Goal: Task Accomplishment & Management: Complete application form

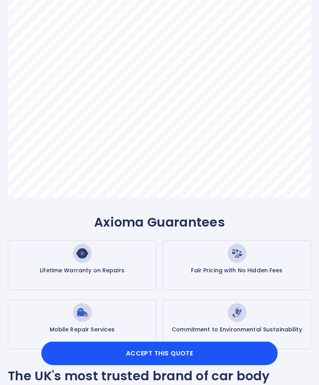
click at [197, 365] on button "Accept this Quote" at bounding box center [159, 353] width 236 height 24
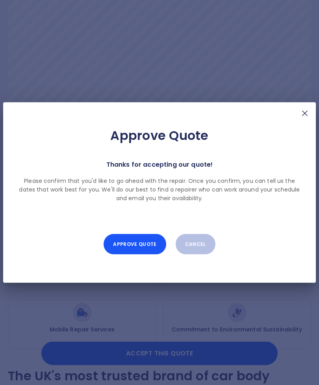
scroll to position [255, 0]
click at [148, 254] on button "Approve Quote" at bounding box center [135, 244] width 62 height 20
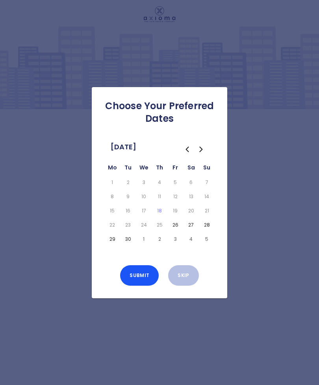
click at [175, 230] on button "26" at bounding box center [175, 224] width 13 height 11
click at [106, 232] on td "22" at bounding box center [112, 225] width 16 height 14
click at [173, 230] on button "26" at bounding box center [175, 224] width 13 height 11
click at [188, 230] on button "27" at bounding box center [191, 224] width 13 height 11
click at [205, 230] on button "28" at bounding box center [206, 224] width 13 height 11
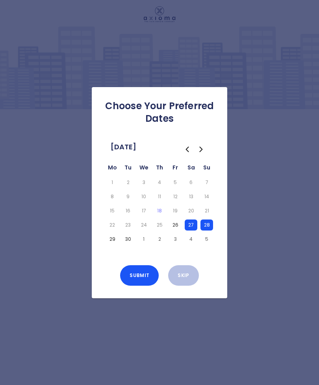
click at [191, 230] on button "27" at bounding box center [191, 224] width 13 height 11
click at [205, 230] on button "28" at bounding box center [206, 224] width 13 height 11
click at [190, 230] on button "27" at bounding box center [191, 224] width 13 height 11
click at [128, 244] on button "30" at bounding box center [128, 238] width 13 height 11
click at [142, 244] on button "1" at bounding box center [143, 238] width 13 height 11
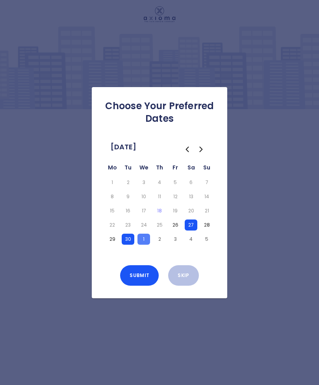
click at [157, 244] on button "2" at bounding box center [159, 238] width 13 height 11
click at [176, 244] on button "3" at bounding box center [175, 238] width 13 height 11
click at [190, 244] on button "4" at bounding box center [191, 238] width 13 height 11
click at [165, 232] on td "25" at bounding box center [160, 225] width 16 height 14
click at [201, 230] on button "28" at bounding box center [206, 224] width 13 height 11
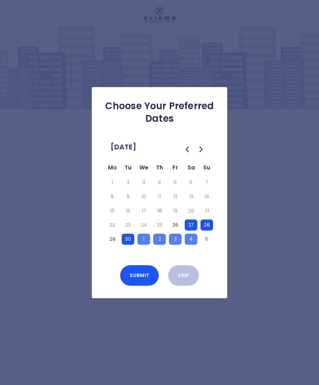
click at [189, 230] on button "27" at bounding box center [191, 224] width 13 height 11
click at [204, 230] on button "28" at bounding box center [206, 224] width 13 height 11
click at [187, 230] on button "27" at bounding box center [191, 224] width 13 height 11
click at [204, 230] on button "28" at bounding box center [206, 224] width 13 height 11
click at [110, 244] on button "29" at bounding box center [112, 238] width 13 height 11
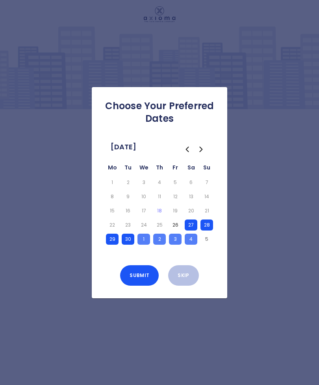
click at [171, 230] on button "26" at bounding box center [175, 224] width 13 height 11
click at [155, 232] on td "25" at bounding box center [160, 225] width 16 height 14
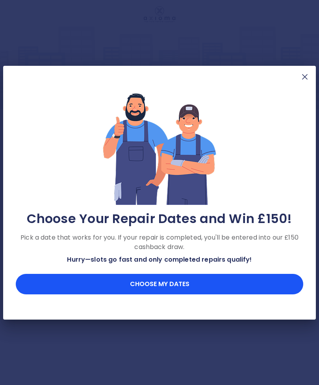
click at [170, 294] on button "Choose my dates" at bounding box center [159, 284] width 287 height 20
click at [174, 290] on button "Choose my dates" at bounding box center [159, 284] width 287 height 20
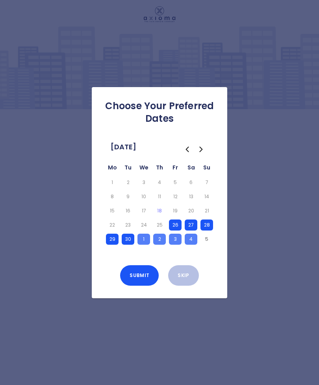
click at [140, 284] on button "Submit" at bounding box center [139, 275] width 39 height 20
